Goal: Information Seeking & Learning: Check status

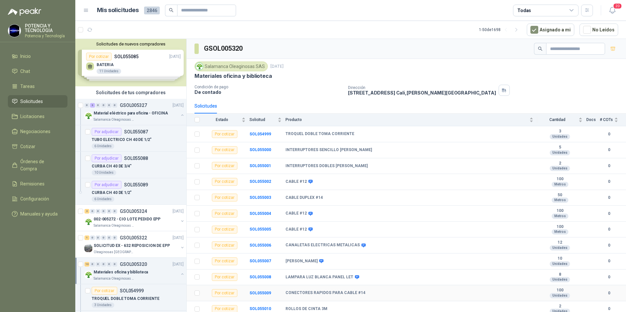
scroll to position [164, 0]
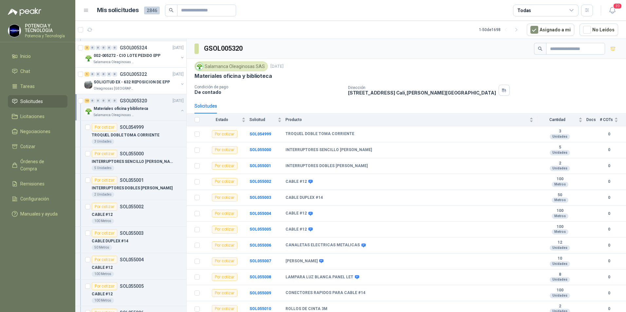
click at [0, 209] on html "POTENCIA Y TECNOLOGIA Potencia y Tecnología Inicio Chat Tareas Solicitudes Lici…" at bounding box center [313, 156] width 626 height 312
click at [307, 214] on span at bounding box center [309, 213] width 5 height 5
click at [310, 213] on icon at bounding box center [310, 214] width 4 height 4
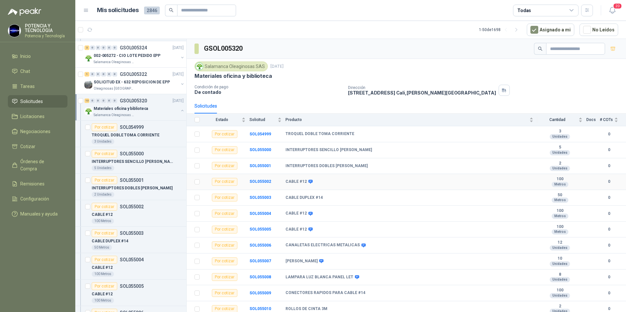
click at [308, 179] on icon at bounding box center [310, 181] width 5 height 5
click at [310, 232] on td "CABLE #12" at bounding box center [411, 230] width 252 height 16
click at [309, 232] on icon at bounding box center [310, 229] width 5 height 5
click at [361, 246] on icon at bounding box center [363, 245] width 4 height 4
click at [355, 276] on icon at bounding box center [357, 277] width 4 height 4
